Goal: Task Accomplishment & Management: Use online tool/utility

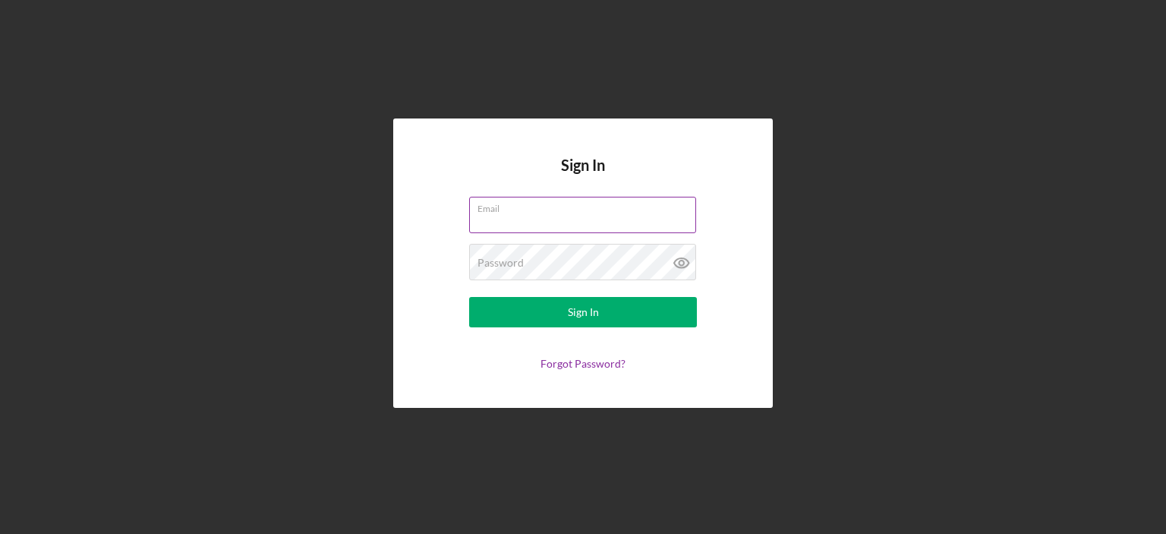
click at [531, 209] on div "Email" at bounding box center [583, 216] width 228 height 38
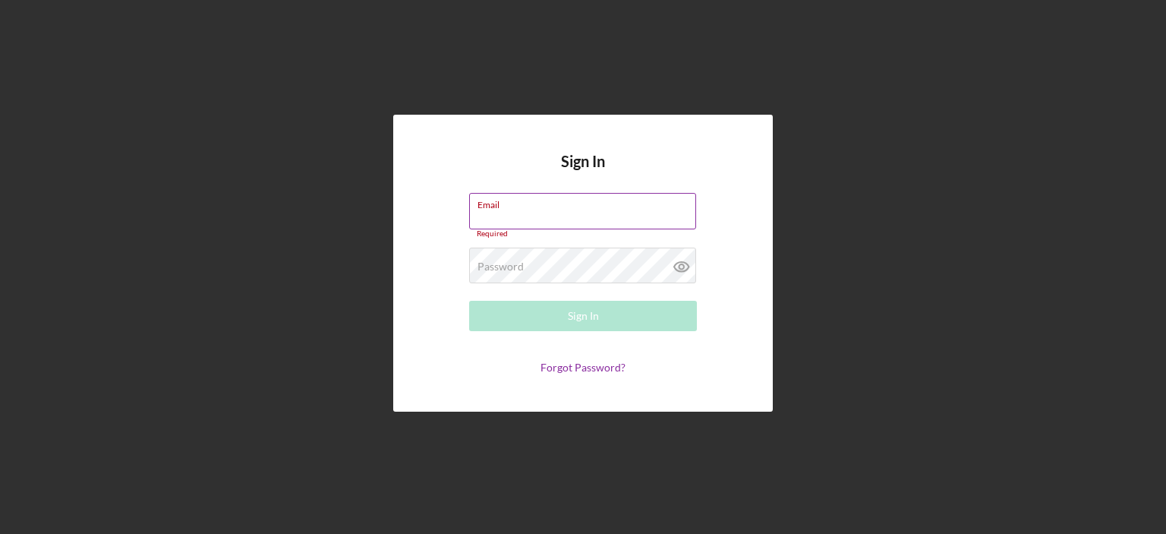
click at [547, 214] on input "Email" at bounding box center [582, 211] width 227 height 36
type input "[EMAIL_ADDRESS][DOMAIN_NAME]"
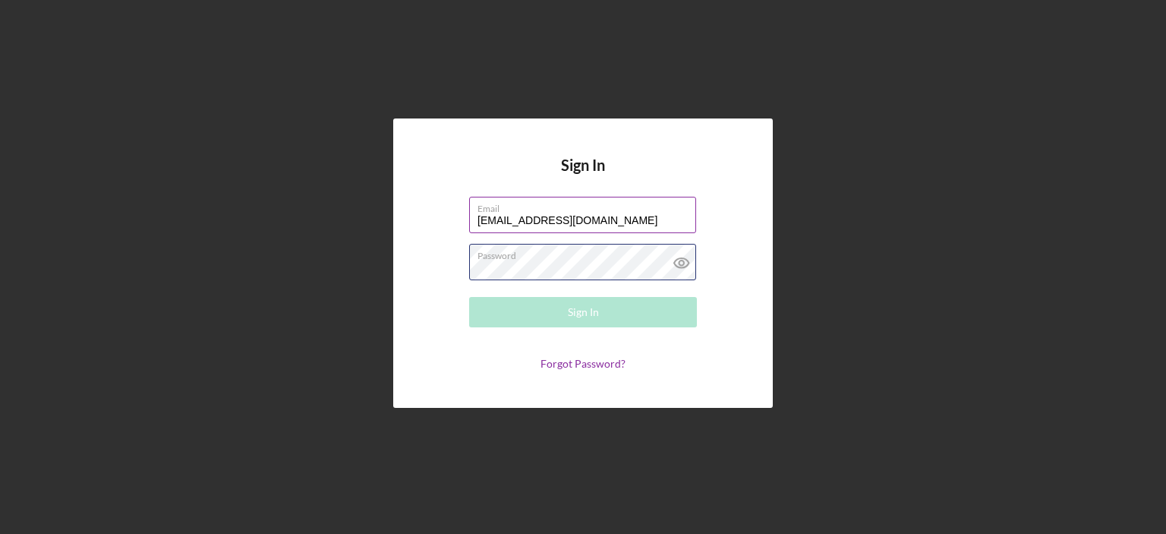
click at [544, 259] on div "Password Required" at bounding box center [583, 263] width 228 height 38
